Goal: Transaction & Acquisition: Purchase product/service

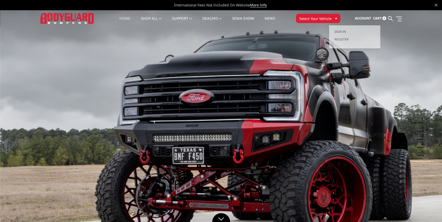
click at [361, 18] on span "Account" at bounding box center [363, 18] width 16 height 5
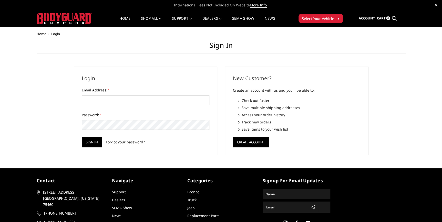
click at [341, 29] on body "International Fees Not Included On Website More Info Home shop all Bronco 2021-…" at bounding box center [221, 130] width 442 height 261
click at [95, 102] on input "Email Address: *" at bounding box center [146, 100] width 128 height 10
type input "brwest10@hotmail.com"
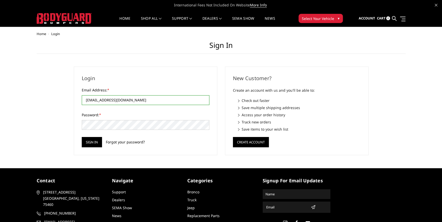
click at [118, 142] on link "Forgot your password?" at bounding box center [125, 141] width 39 height 5
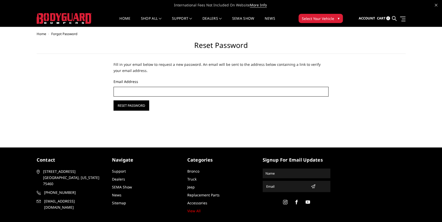
click at [126, 93] on input "Email Address" at bounding box center [221, 92] width 215 height 10
type input "brwest10@hotmail.com"
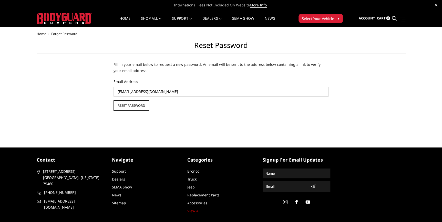
click at [123, 105] on input "Reset Password" at bounding box center [132, 105] width 36 height 10
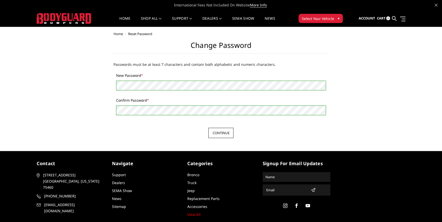
click at [218, 131] on input "Continue" at bounding box center [220, 133] width 25 height 10
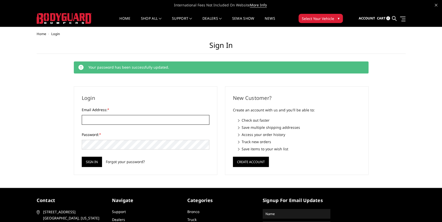
click at [93, 118] on input "Email Address: *" at bounding box center [146, 120] width 128 height 10
type input "[EMAIL_ADDRESS][DOMAIN_NAME]"
click at [87, 160] on input "Sign in" at bounding box center [92, 162] width 20 height 10
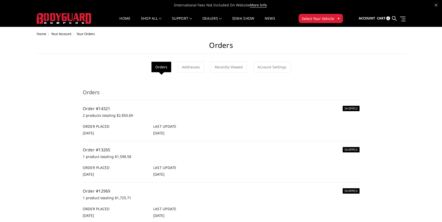
click at [334, 17] on button "Select Your Vehicle ▾" at bounding box center [321, 18] width 44 height 9
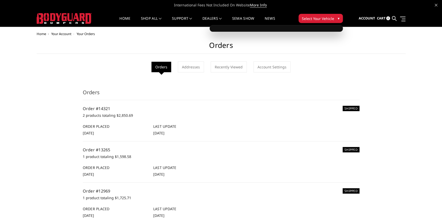
click at [306, 19] on span "Select Your Vehicle" at bounding box center [318, 18] width 32 height 5
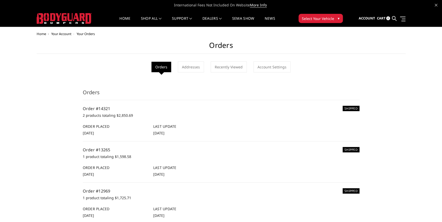
click at [306, 19] on span "Select Your Vehicle" at bounding box center [318, 18] width 32 height 5
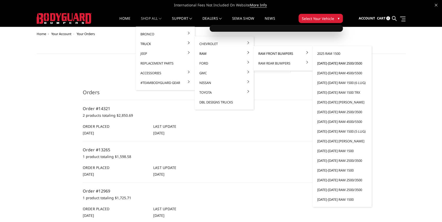
click at [331, 63] on link "[DATE]-[DATE] Ram 2500/3500" at bounding box center [342, 63] width 55 height 10
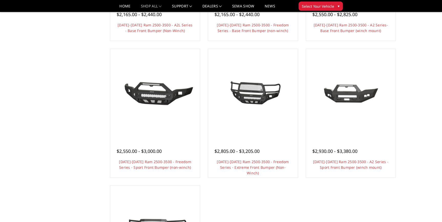
scroll to position [279, 0]
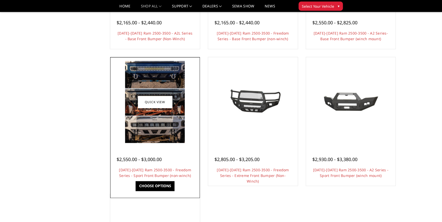
click at [149, 185] on link "Choose Options" at bounding box center [155, 186] width 39 height 10
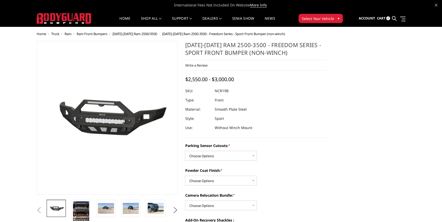
scroll to position [46, 0]
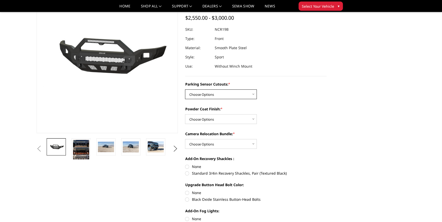
click at [254, 94] on select "Choose Options No - Without Parking Sensor Cutouts Yes - With Parking Sensor Cu…" at bounding box center [221, 94] width 72 height 10
select select "2713"
click at [185, 89] on select "Choose Options No - Without Parking Sensor Cutouts Yes - With Parking Sensor Cu…" at bounding box center [221, 94] width 72 height 10
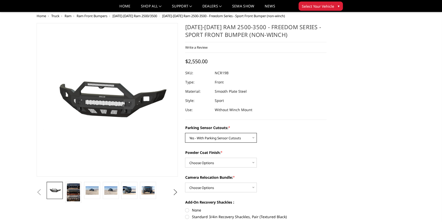
scroll to position [0, 0]
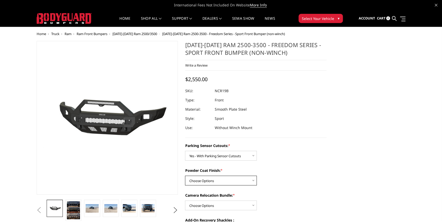
click at [253, 182] on select "Choose Options Bare Metal Texture Black Powder Coat" at bounding box center [221, 181] width 72 height 10
select select "2714"
click at [185, 176] on select "Choose Options Bare Metal Texture Black Powder Coat" at bounding box center [221, 181] width 72 height 10
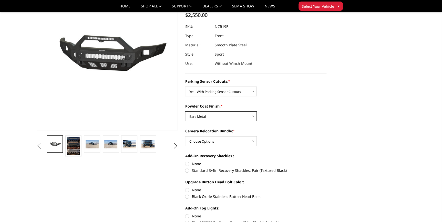
scroll to position [70, 0]
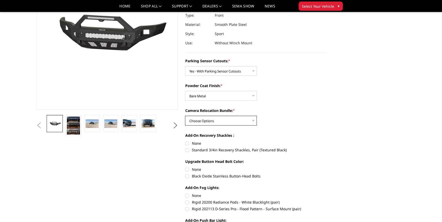
click at [223, 120] on select "Choose Options WITH Camera Relocation Bundle WITHOUT Camera Relocation Bundle" at bounding box center [221, 121] width 72 height 10
select select "2716"
click at [185, 116] on select "Choose Options WITH Camera Relocation Bundle WITHOUT Camera Relocation Bundle" at bounding box center [221, 121] width 72 height 10
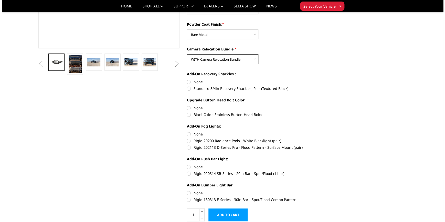
scroll to position [140, 0]
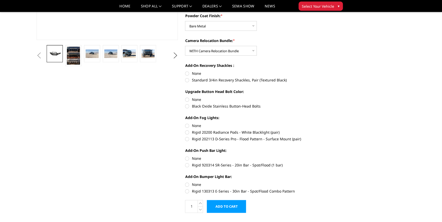
click at [231, 206] on input "Add to Cart" at bounding box center [226, 206] width 39 height 13
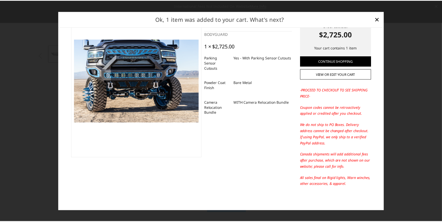
scroll to position [32, 0]
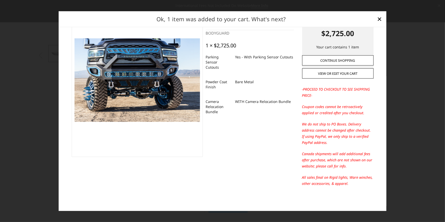
click at [334, 61] on link "Continue Shopping" at bounding box center [337, 60] width 71 height 10
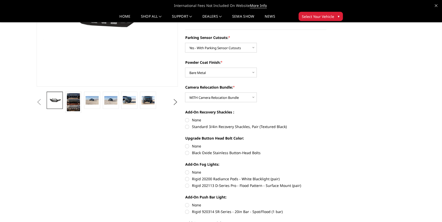
scroll to position [0, 0]
